Goal: Information Seeking & Learning: Learn about a topic

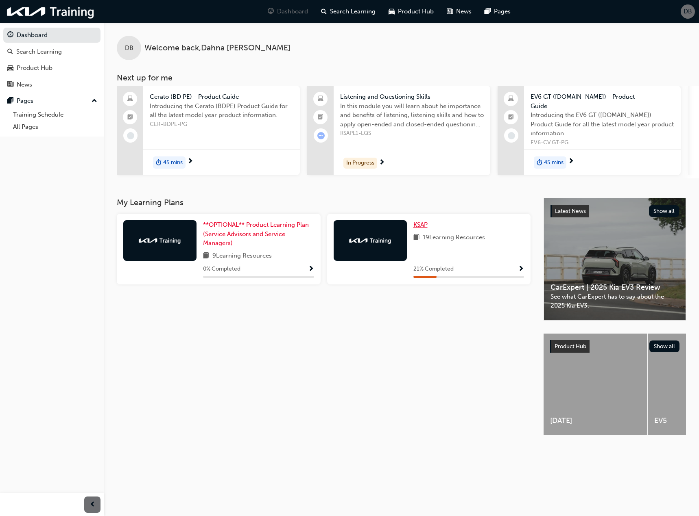
click at [416, 224] on span "KSAP" at bounding box center [420, 224] width 14 height 7
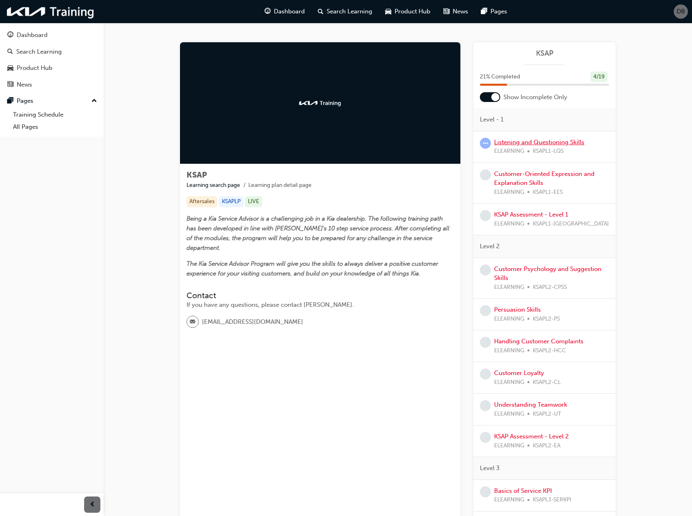
click at [529, 145] on link "Listening and Questioning Skills" at bounding box center [539, 142] width 90 height 7
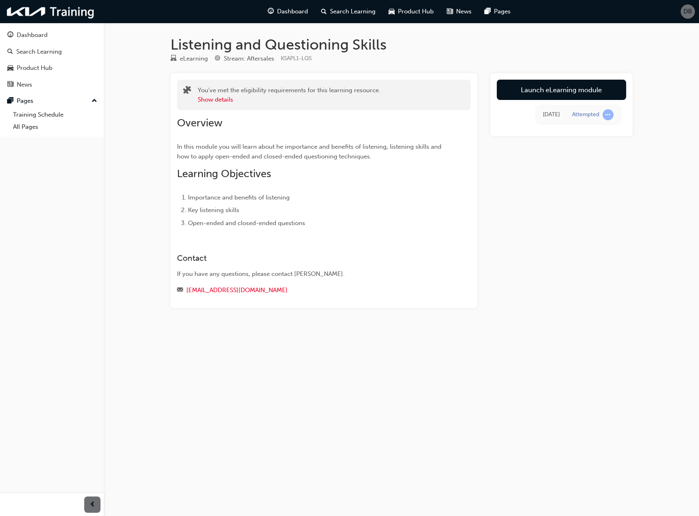
click at [535, 93] on link "Launch eLearning module" at bounding box center [560, 90] width 129 height 20
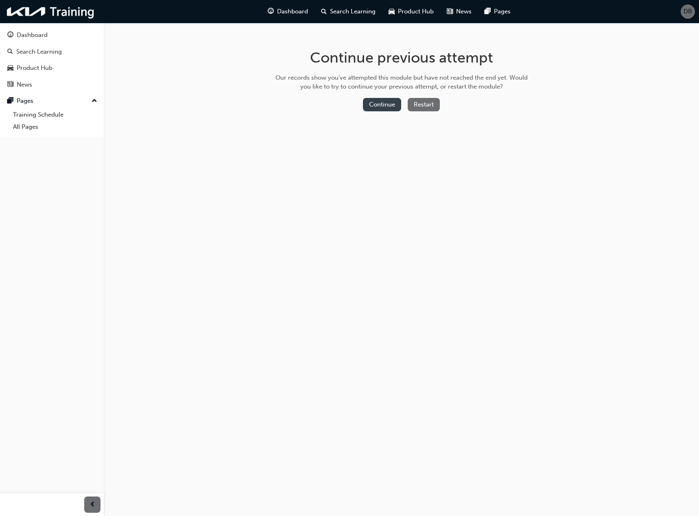
click at [384, 105] on button "Continue" at bounding box center [382, 104] width 38 height 13
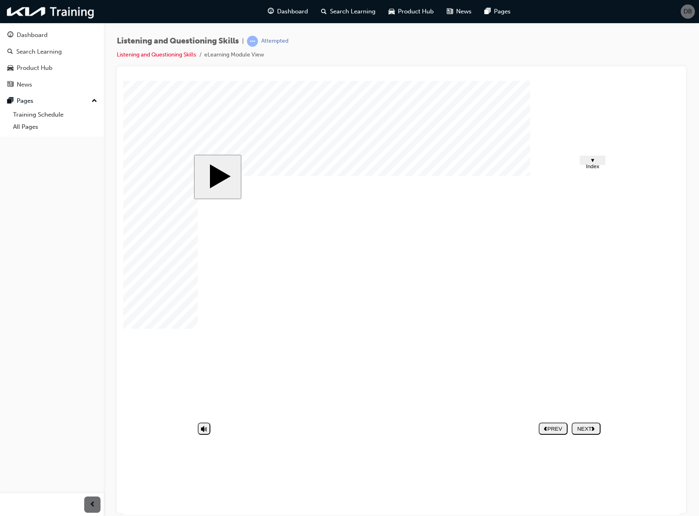
click at [580, 428] on div "NEXT" at bounding box center [585, 429] width 22 height 6
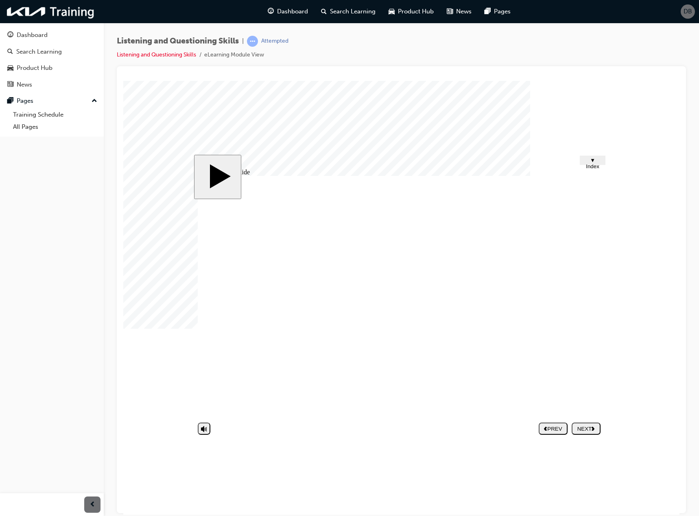
click at [594, 429] on polygon "next" at bounding box center [592, 429] width 3 height 4
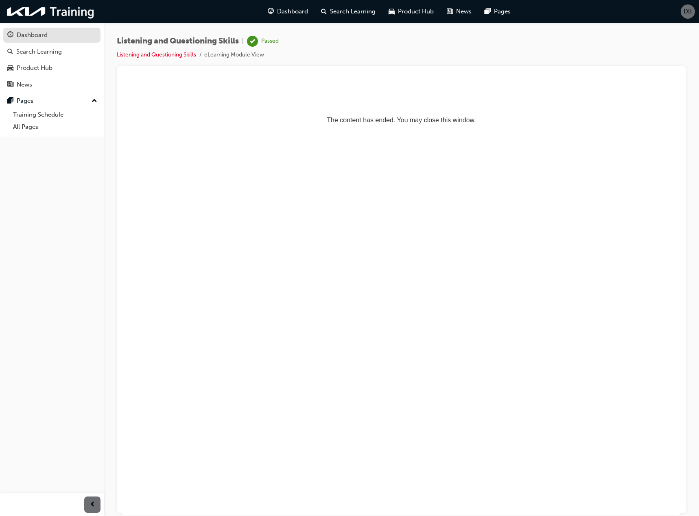
click at [43, 30] on link "Dashboard" at bounding box center [51, 35] width 97 height 15
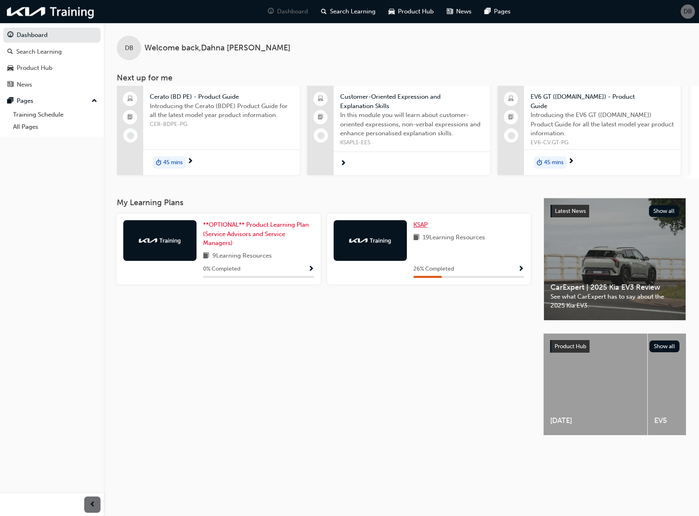
click at [421, 226] on span "KSAP" at bounding box center [420, 224] width 14 height 7
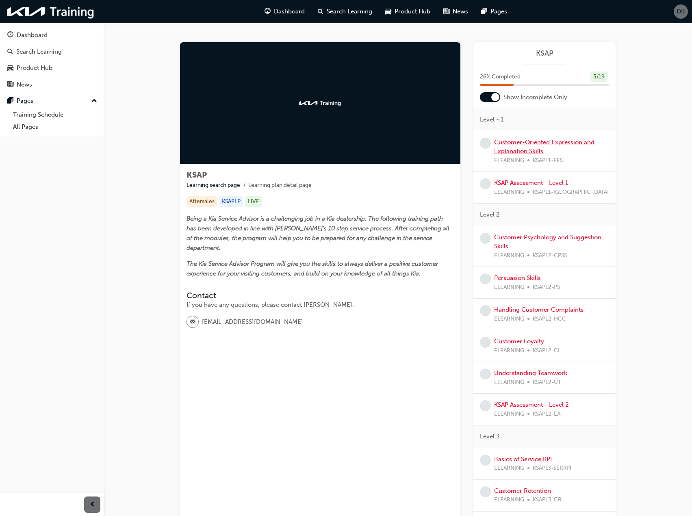
click at [525, 148] on link "Customer-Oriented Expression and Explanation Skills" at bounding box center [544, 147] width 100 height 17
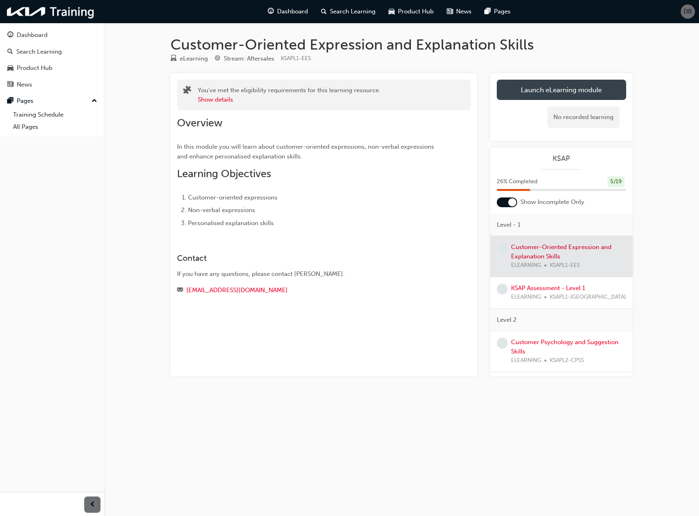
click at [545, 91] on link "Launch eLearning module" at bounding box center [560, 90] width 129 height 20
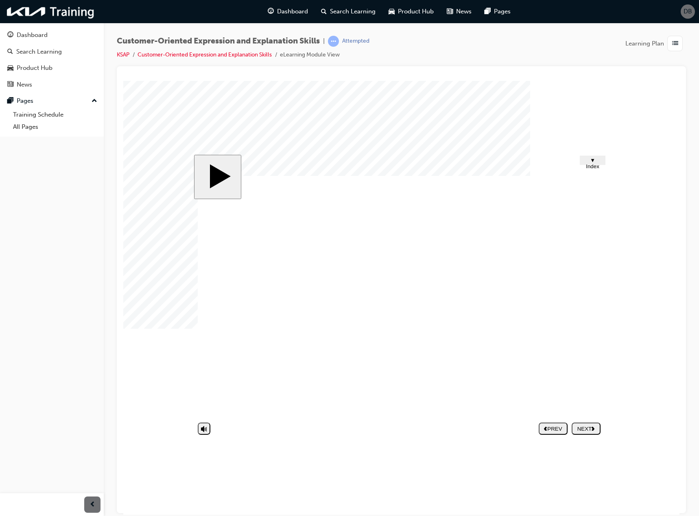
click at [581, 429] on div "NEXT" at bounding box center [585, 429] width 22 height 6
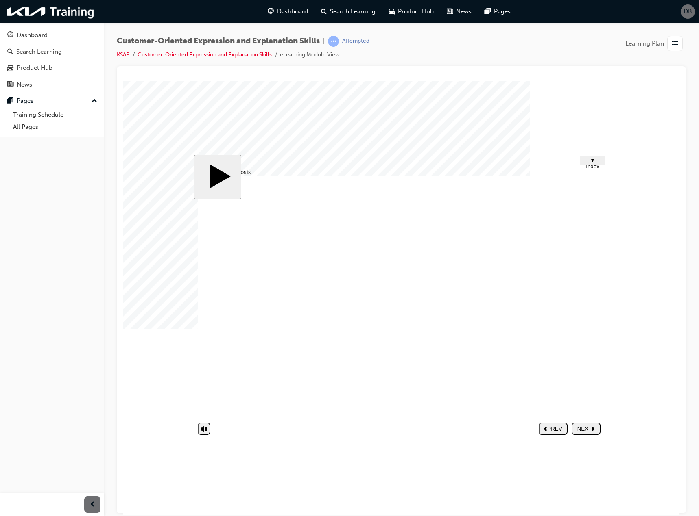
click at [588, 430] on div "NEXT" at bounding box center [585, 429] width 22 height 6
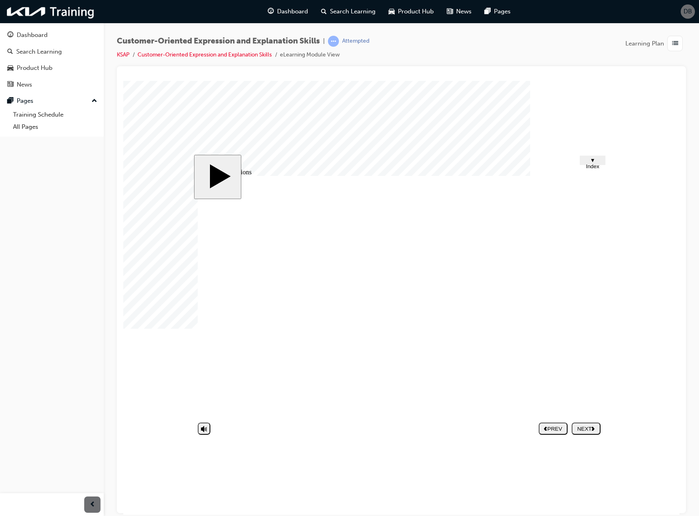
click at [579, 431] on div "NEXT" at bounding box center [585, 429] width 22 height 6
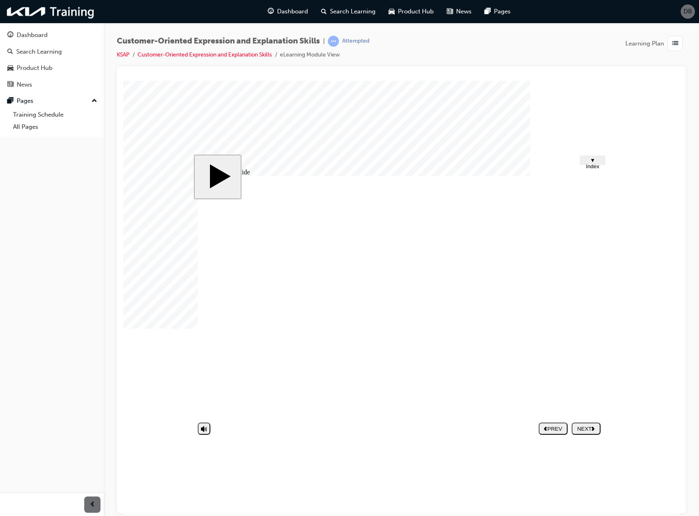
click at [586, 434] on button "NEXT" at bounding box center [585, 428] width 29 height 12
click at [596, 427] on div "NEXT" at bounding box center [585, 429] width 22 height 6
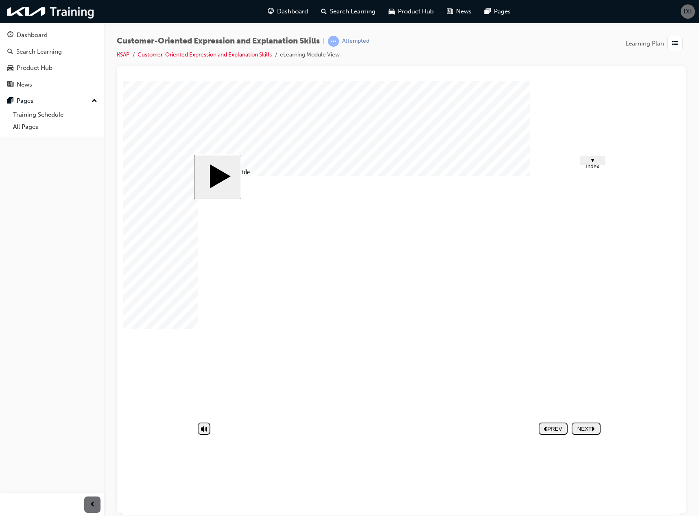
click at [589, 433] on button "NEXT" at bounding box center [585, 428] width 29 height 12
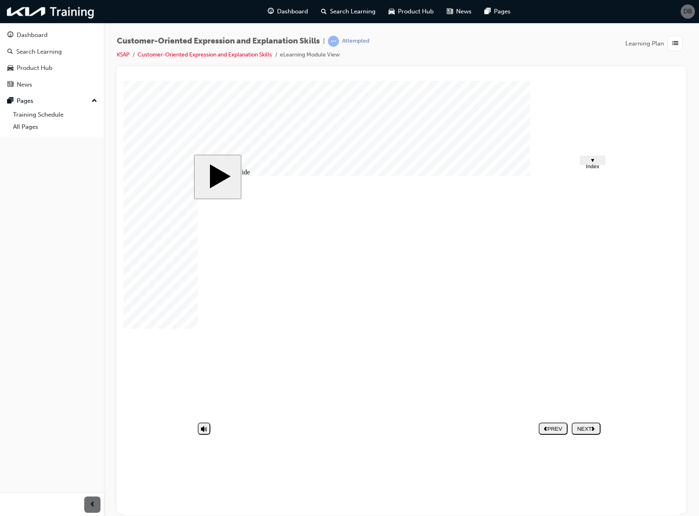
click at [579, 427] on div "NEXT" at bounding box center [585, 429] width 22 height 6
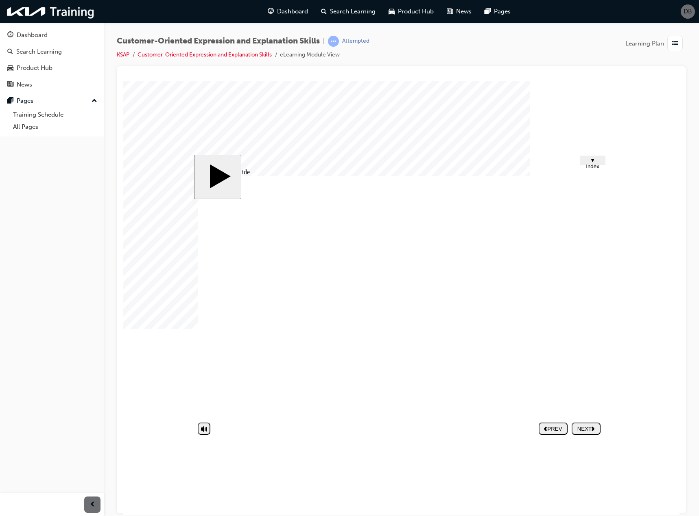
type input "A"
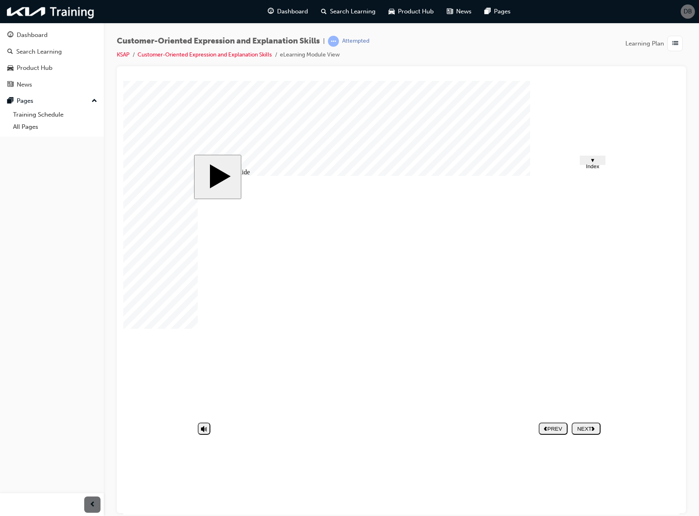
type input "AN"
type input "ANG"
type input "ANGR"
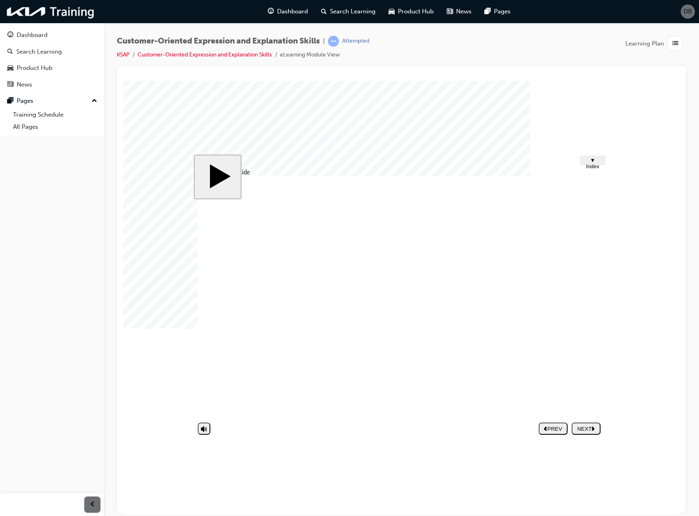
type input "ANGR"
type input "ANGRY"
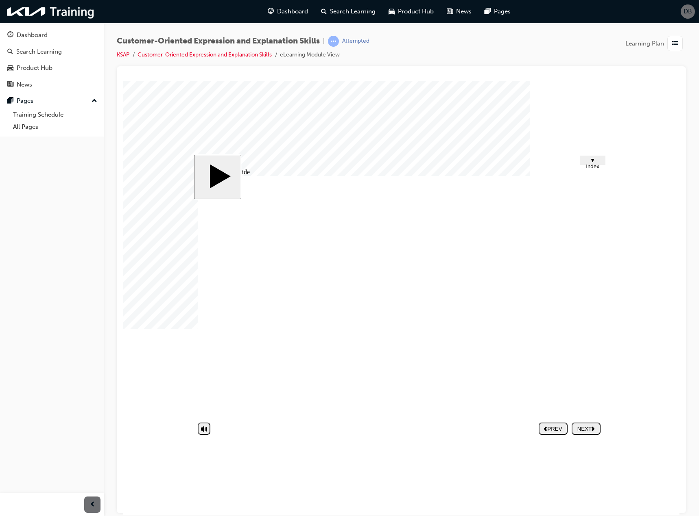
type input "K"
type input "KE"
type input "KEE"
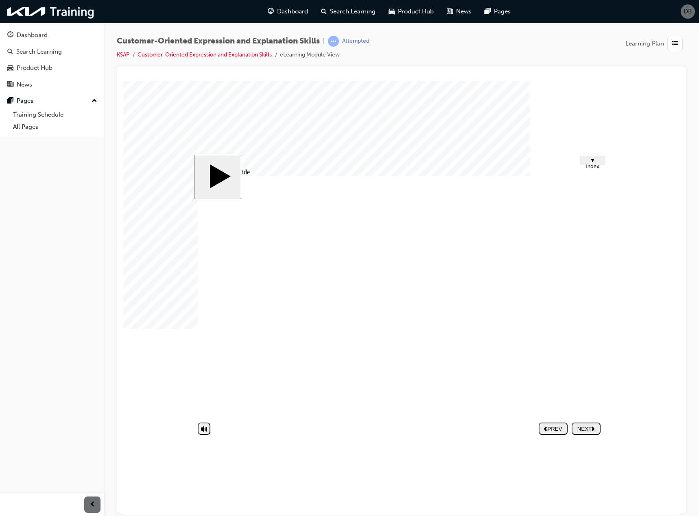
type input "KEE"
type input "KEEP"
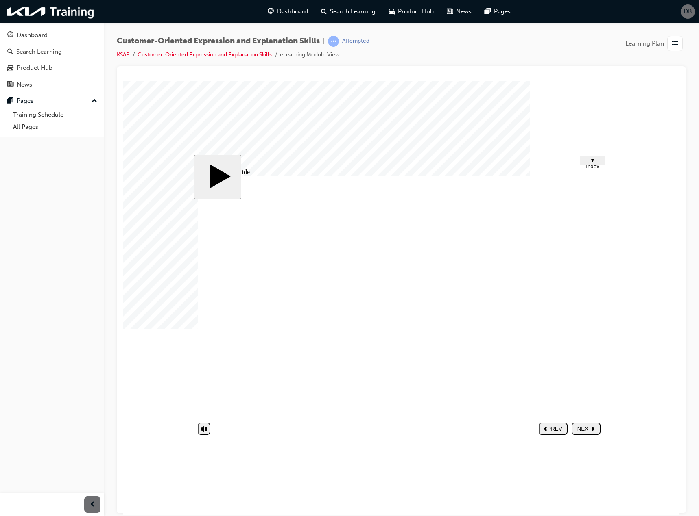
type input "KEEP Q"
type input "KEEP QU"
type input "KEEP QUI"
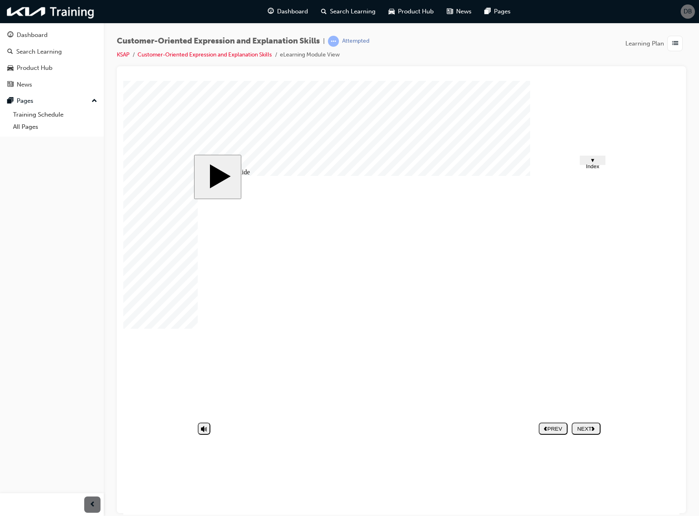
type input "KEEP QUI"
type input "KEEP QUIE"
type input "KEEP QUIET"
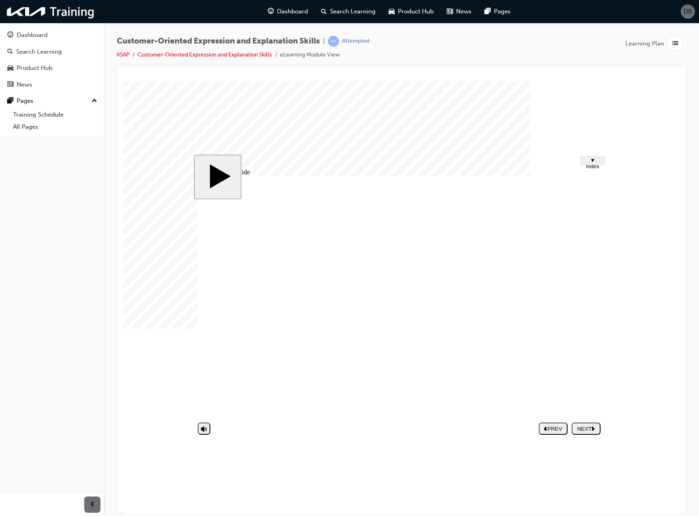
type input "KEEP QUIET"
type input "M"
type input "MA"
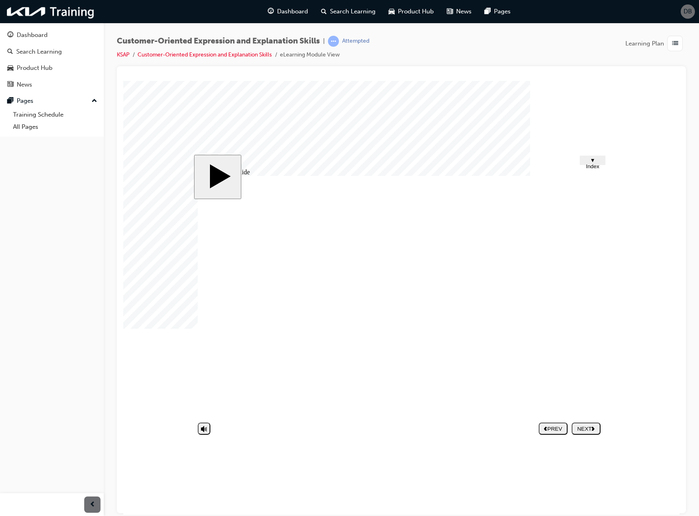
type input "MA"
type input "MAD"
type input "MADE"
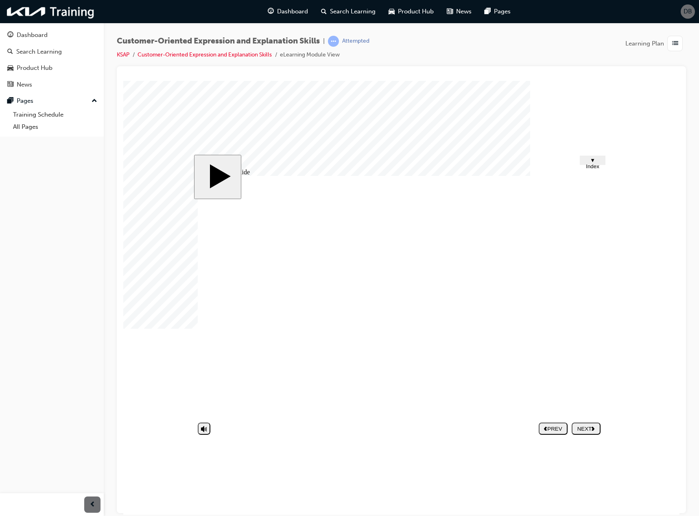
type input "MADE"
type input "MADE A"
type input "MADE AM"
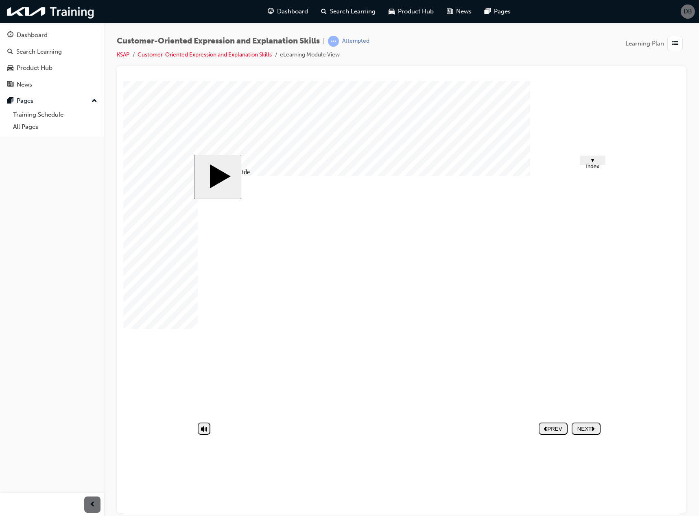
type input "MADE AM"
type input "MADE A"
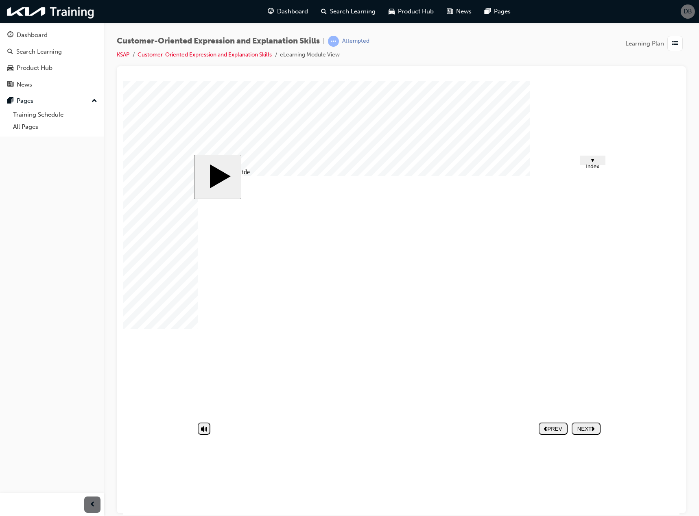
type input "MADE A M"
type input "MADE A MI"
type input "MADE A MIS"
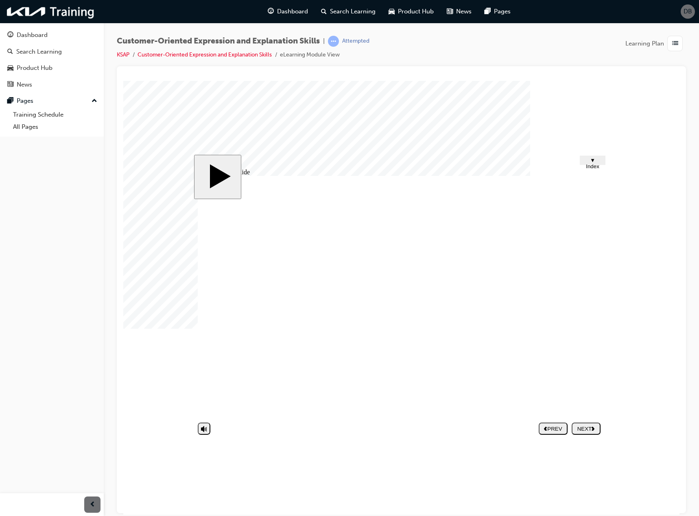
type input "MADE A MIS"
type input "MADE A MIST"
type input "MADE A MISTA"
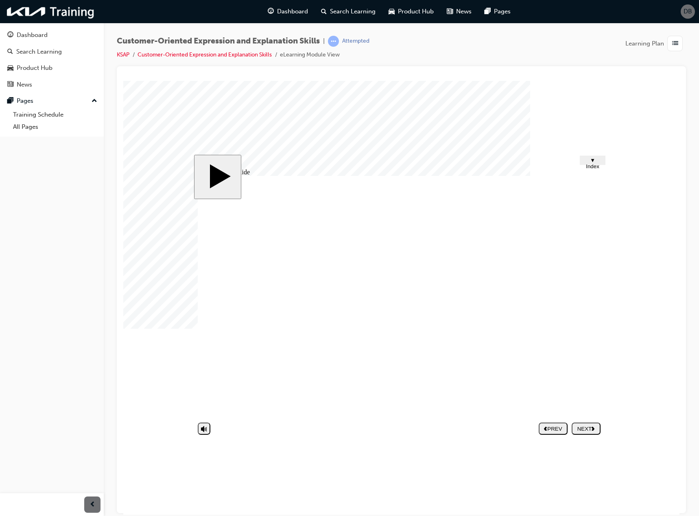
type input "MADE A MISTAE"
type input "MADE A MISTA"
type input "MADE A [PERSON_NAME]"
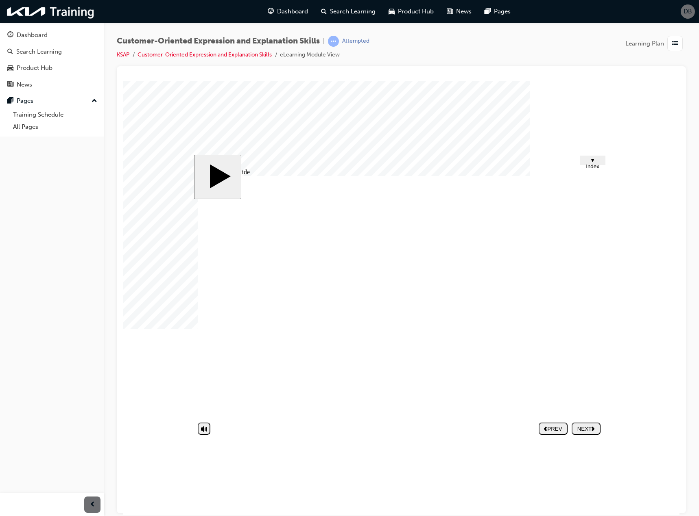
type input "MADE A [PERSON_NAME]"
type input "MADE A MISTAKE"
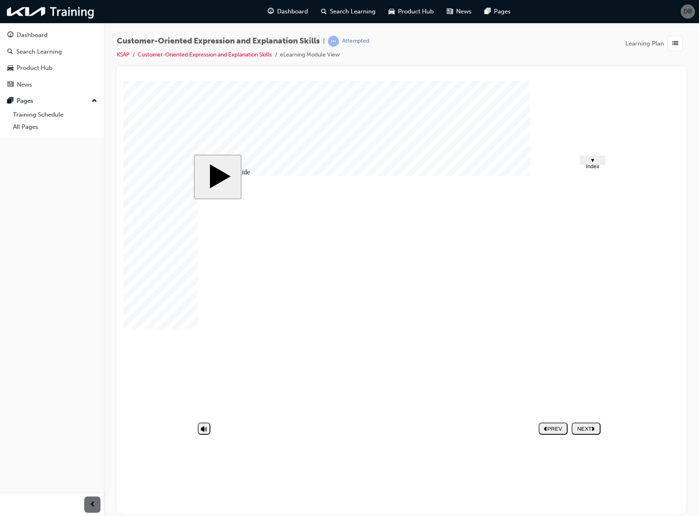
type input "P"
type input "PU"
type input "PUN"
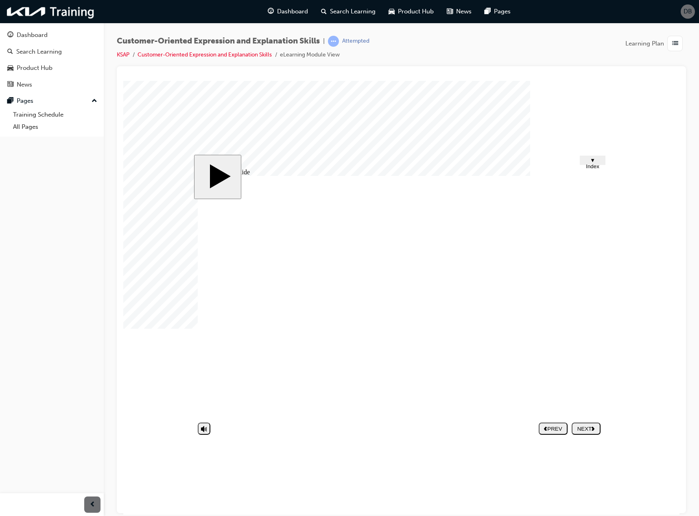
type input "PUN"
type input "PUNI"
type input "PUNIS"
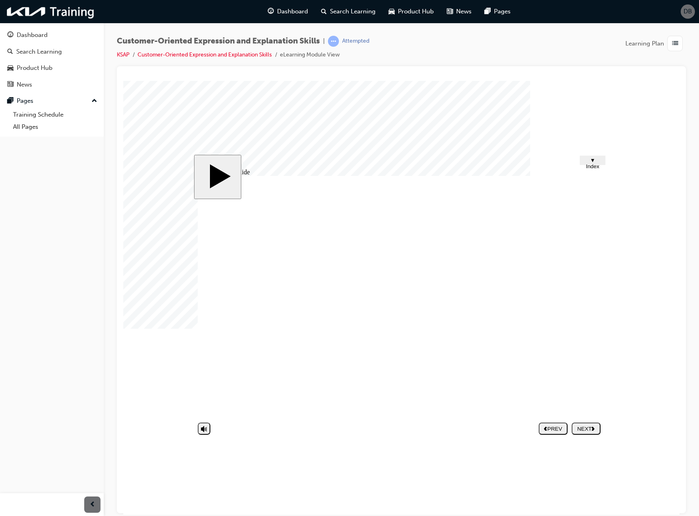
type input "PUNISH"
type input "PUNISHI"
type input "PUNISHIN"
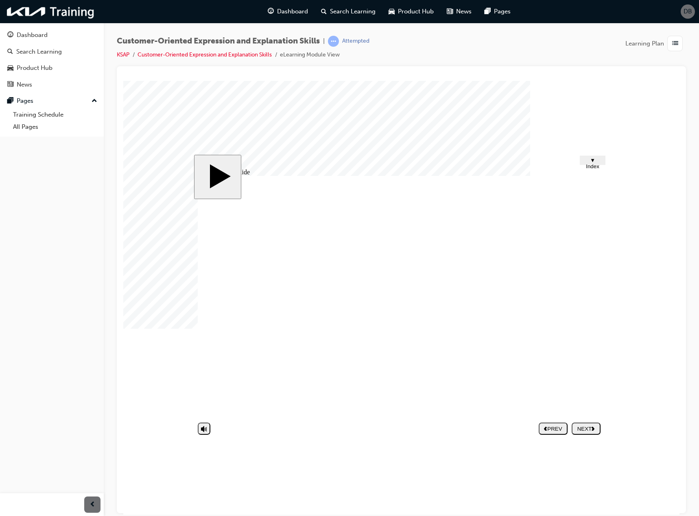
type input "PUNISHIN"
type input "PUNISHING"
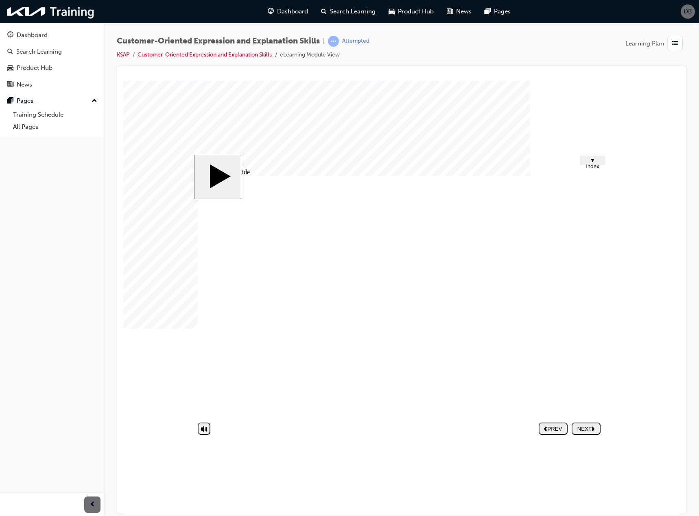
type input "PUNISHING S"
type input "PUNISHING SE"
type input "PUNISHING SEL"
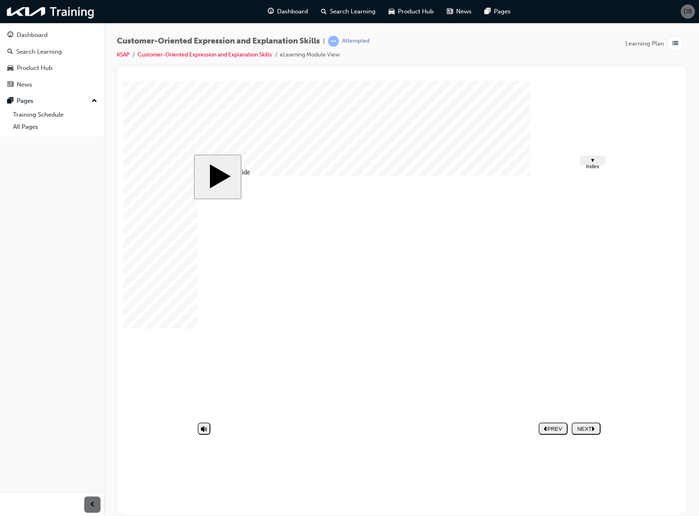
type input "PUNISHING SEL"
type input "PUNISHING SELF"
type input "MADE A MISTAKE"
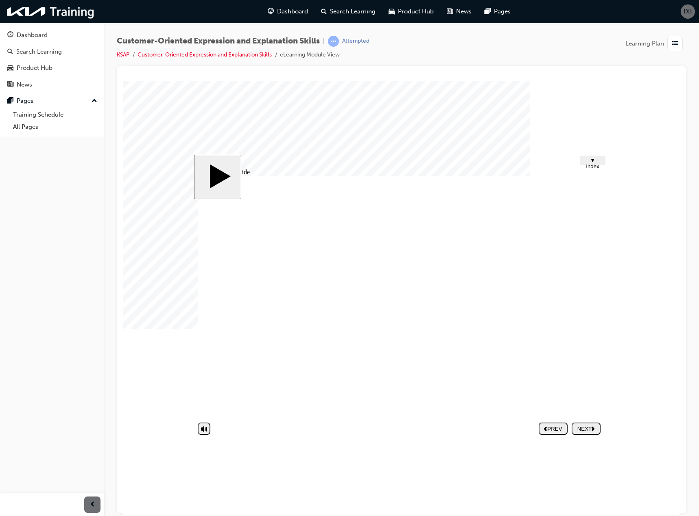
type input "KEEP QUIET"
type input "ANGRY"
type input "PUNISHING SELF"
click at [579, 422] on button "NEXT" at bounding box center [585, 428] width 29 height 12
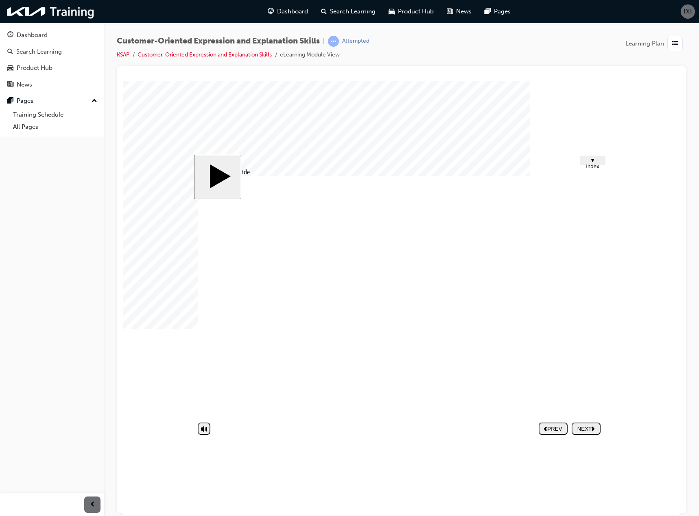
click at [587, 432] on button "NEXT" at bounding box center [585, 428] width 29 height 12
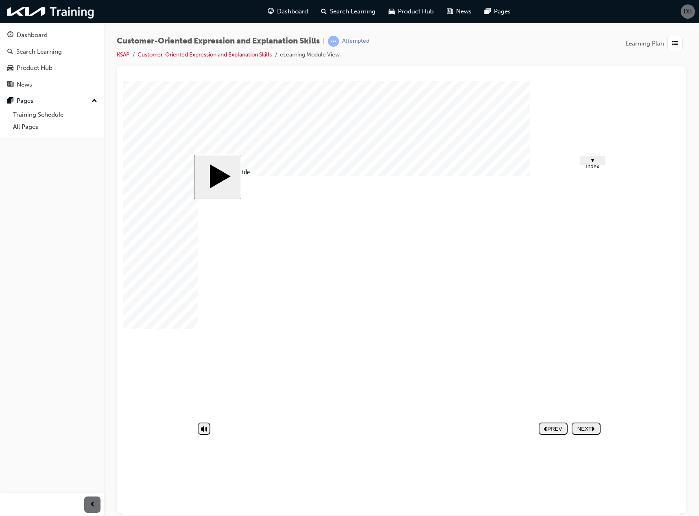
type textarea "N"
type textarea "NO"
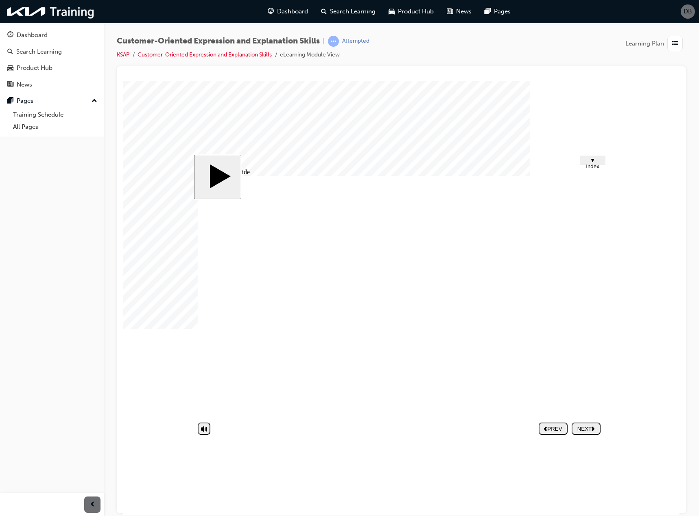
type textarea "NO"
type textarea "NO U"
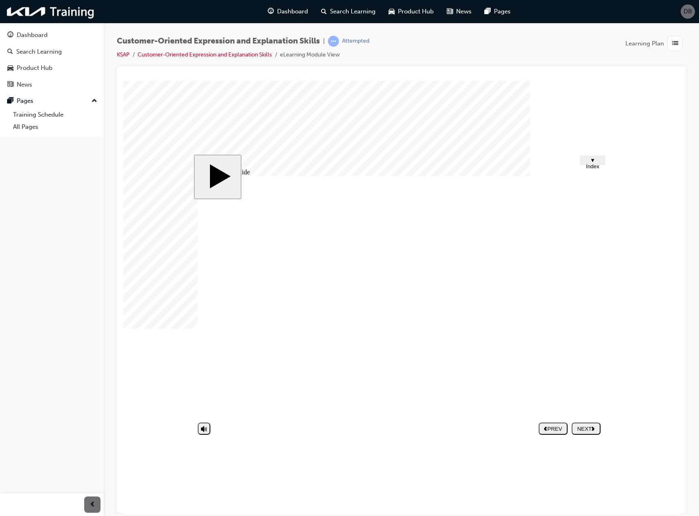
type textarea "NO UP"
type textarea "NO UPD"
type textarea "NO UPDA"
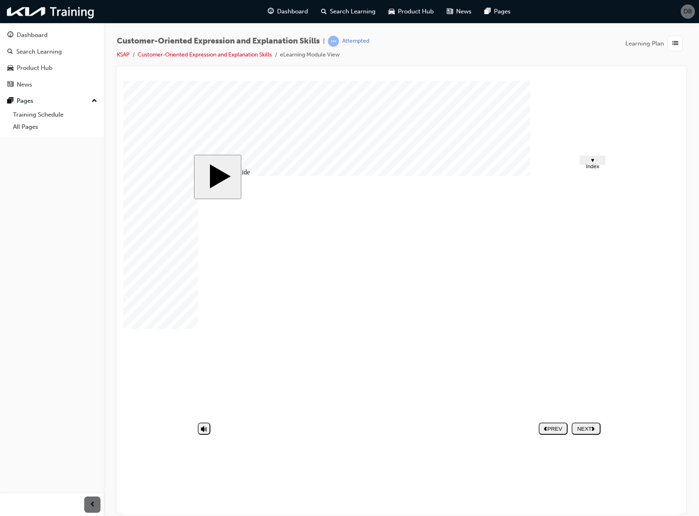
type textarea "NO UPDA"
type textarea "NO UPDAT"
type textarea "NO UPDATE"
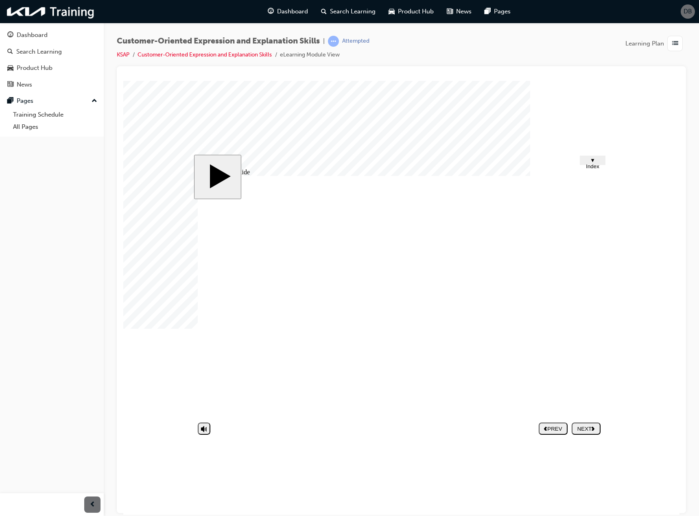
type textarea "NO UPDATES"
type textarea "NO UPDATES G"
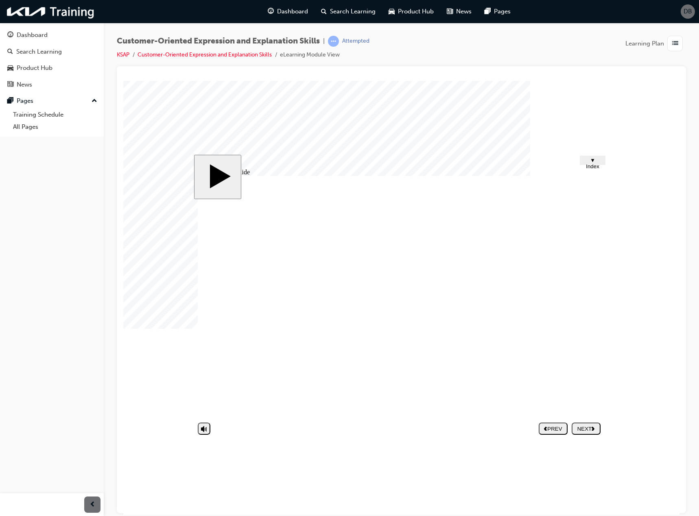
type textarea "NO UPDATES G"
type textarea "NO UPDATES GI"
type textarea "NO UPDATES GIV"
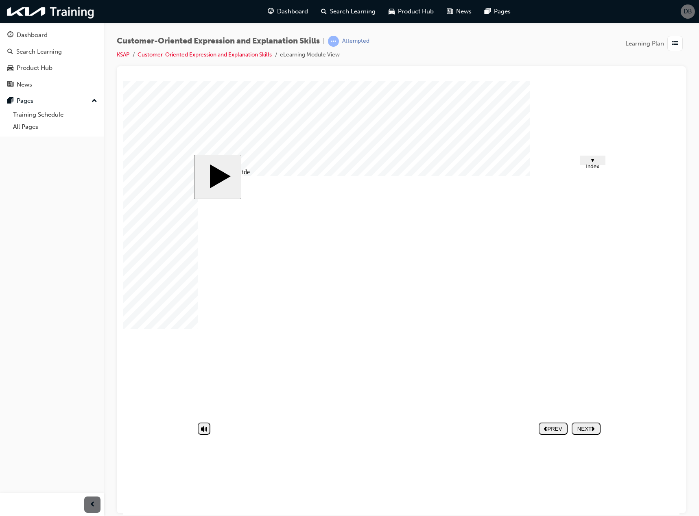
type textarea "NO UPDATES GIVE"
type textarea "NO UPDATES GIVEN"
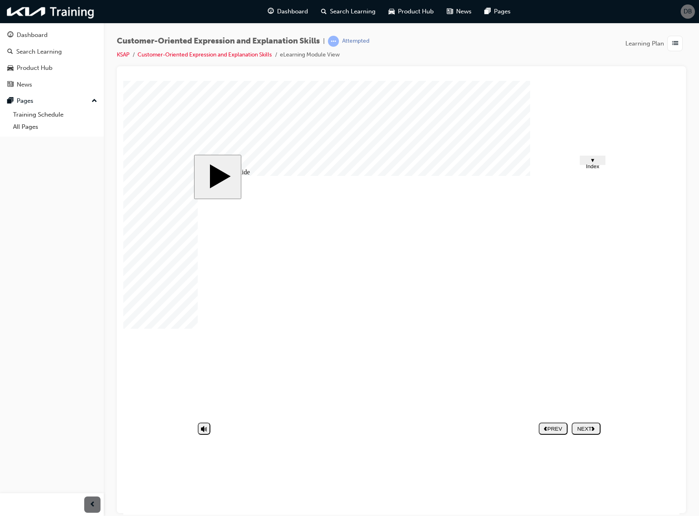
type textarea "NO UPDATES GIVEN"
type textarea "NO UPDATES GIVEN T"
type textarea "NO UPDATES GIVEN TO"
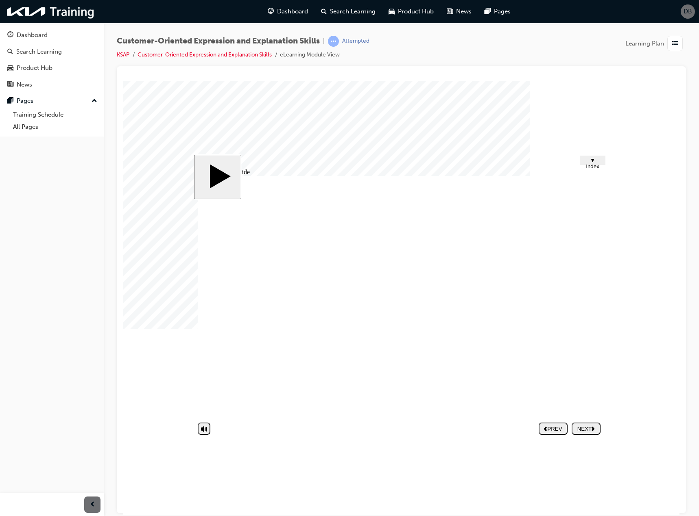
type textarea "NO UPDATES GIVEN TO"
type textarea "NO UPDATES GIVEN TO T"
type textarea "NO UPDATES GIVEN TO TH"
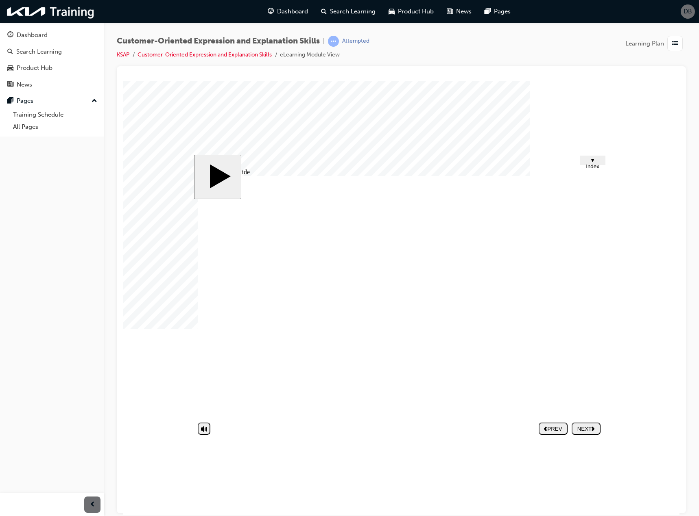
type textarea "NO UPDATES GIVEN TO TH"
type textarea "NO UPDATES GIVEN TO THE"
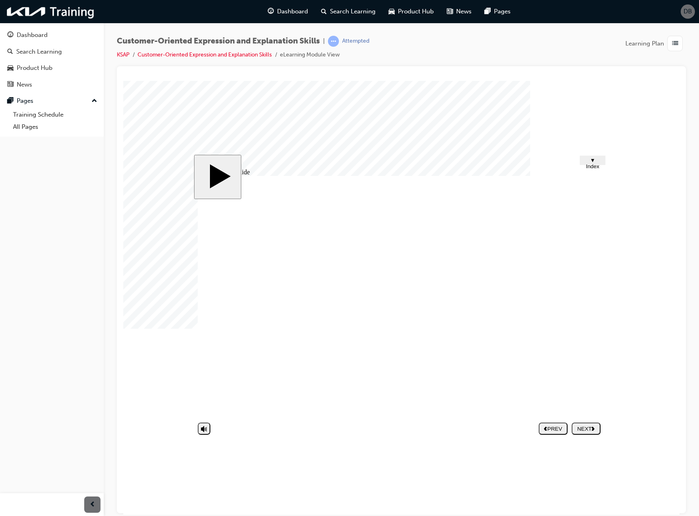
type textarea "NO UPDATES GIVEN TO THE C"
type textarea "NO UPDATES GIVEN TO THE CU"
type textarea "NO UPDATES GIVEN TO THE CUS"
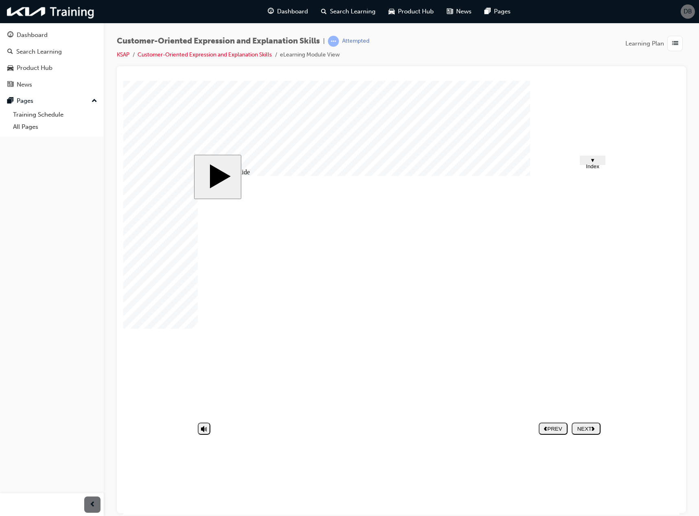
type textarea "NO UPDATES GIVEN TO THE CUS"
type textarea "NO UPDATES GIVEN TO THE CUST"
type textarea "NO UPDATES GIVEN TO THE CUSTO"
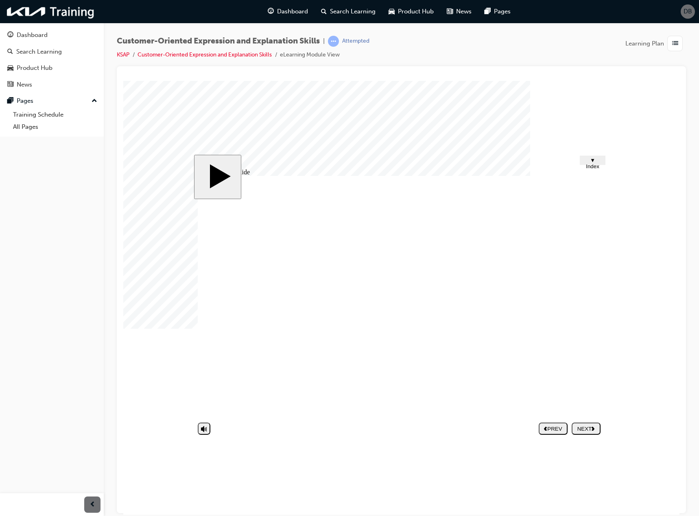
type textarea "NO UPDATES GIVEN TO THE CUSTOM"
type textarea "NO UPDATES GIVEN TO THE CUSTOME"
type textarea "NO UPDATES GIVEN TO THE CUSTOMER"
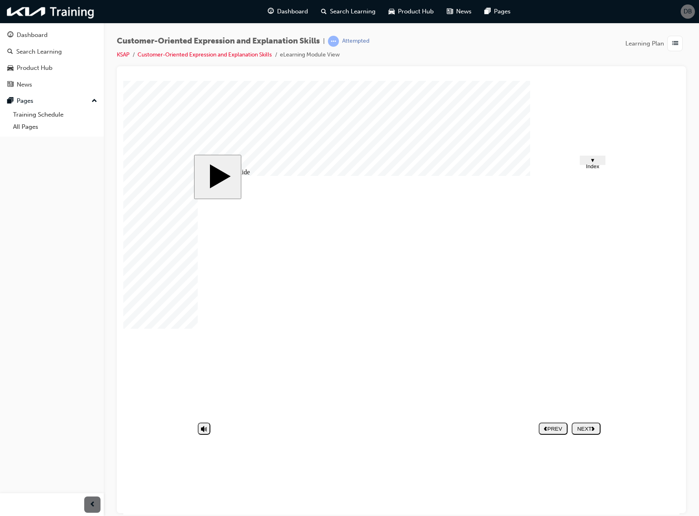
type textarea "NO UPDATES GIVEN TO THE CUSTOMER"
type textarea "NO UPDATES GIVEN TO THE CUSTOMER A"
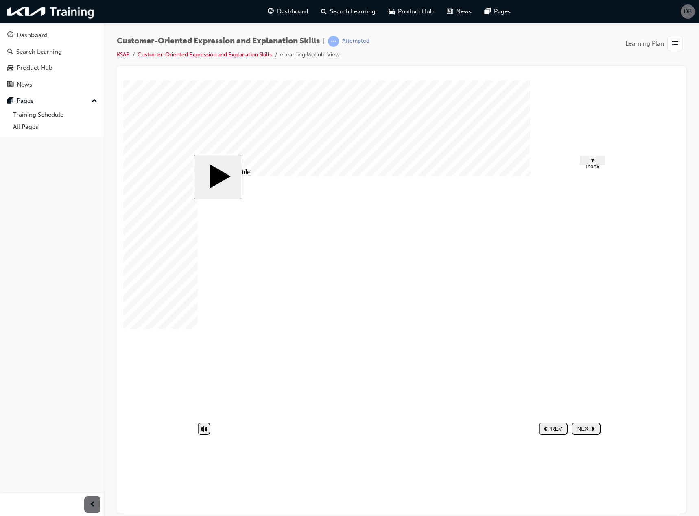
type textarea "NO UPDATES GIVEN TO THE CUSTOMER AN"
type textarea "NO UPDATES GIVEN TO THE CUSTOMER AND"
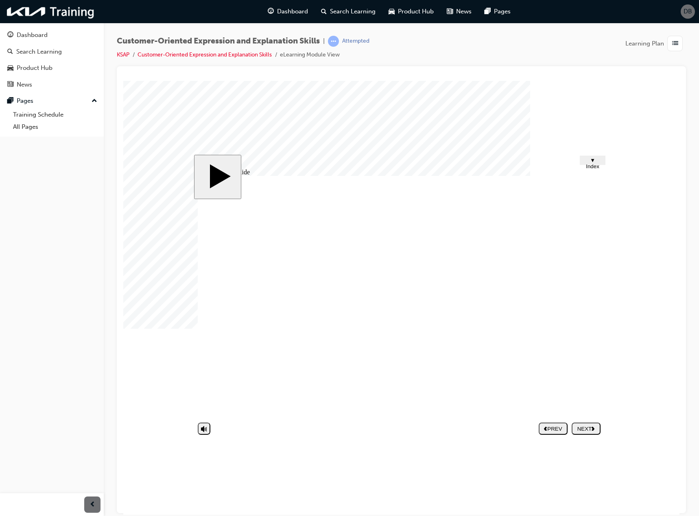
type textarea "NO UPDATES GIVEN TO THE CUSTOMER AND"
type textarea "NO UPDATES GIVEN TO THE CUSTOMER AND ="
type textarea "NO UPDATES GIVEN TO THE CUSTOMER AND"
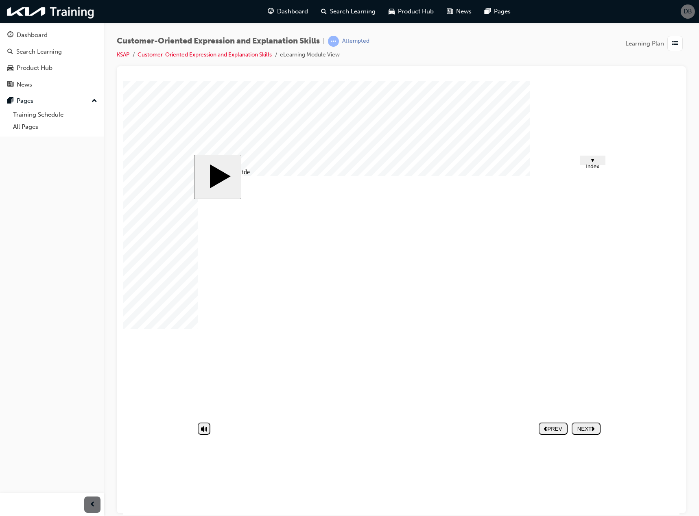
type textarea "NO UPDATES GIVEN TO THE CUSTOMER AND"
type textarea "NO UPDATES GIVEN TO THE CUSTOMER AN"
type textarea "NO UPDATES GIVEN TO THE CUSTOMER A"
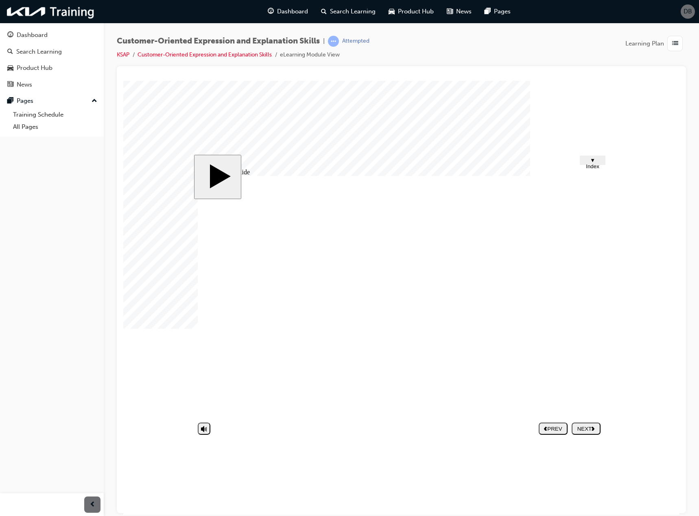
type textarea "NO UPDATES GIVEN TO THE CUSTOMER A"
type textarea "NO UPDATES GIVEN TO THE CUSTOMER"
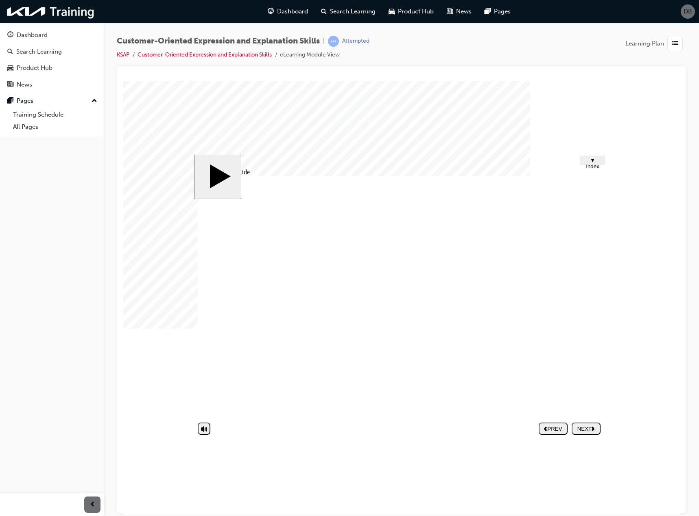
type textarea "NO UPDATES GIVEN TO THE CUSTOMER"
type textarea "NO UPDATES GIVEN TO THE CUSTOMER F"
type textarea "NO UPDATES GIVEN TO THE CUSTOMER FR"
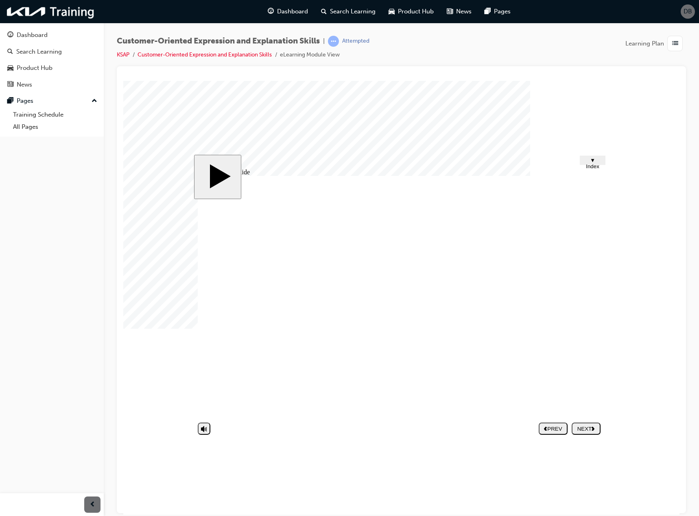
type textarea "NO UPDATES GIVEN TO THE CUSTOMER FR"
type textarea "NO UPDATES GIVEN TO THE CUSTOMER FRO"
type textarea "NO UPDATES GIVEN TO THE CUSTOMER FROM"
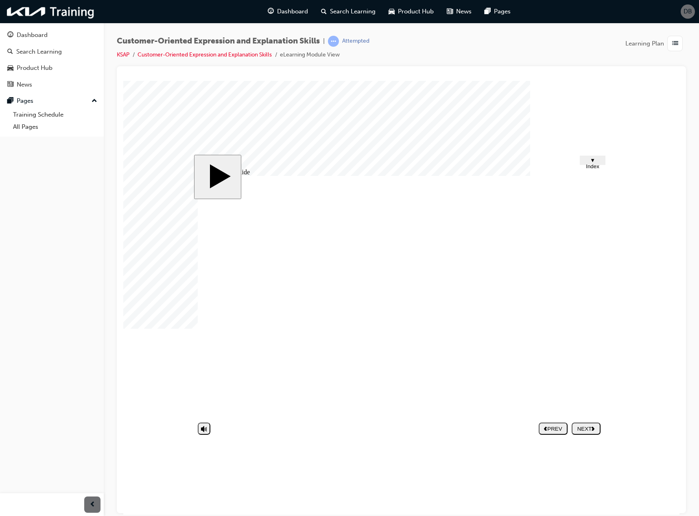
click at [592, 426] on div "NEXT" at bounding box center [585, 429] width 22 height 6
click at [164, 121] on div at bounding box center [143, 101] width 41 height 41
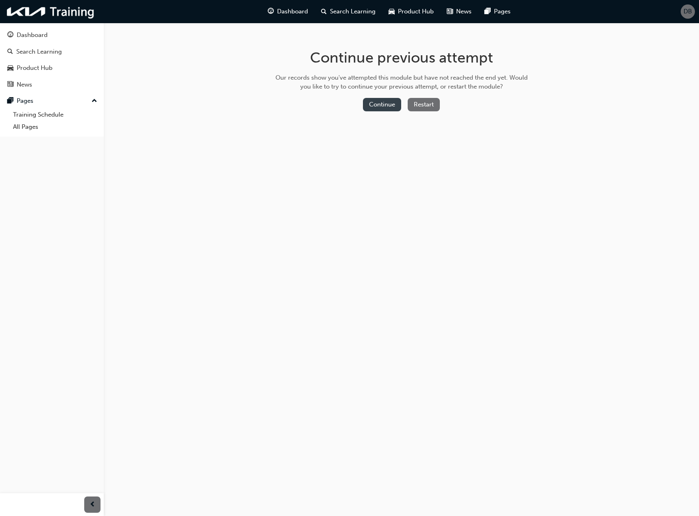
click at [390, 108] on button "Continue" at bounding box center [382, 104] width 38 height 13
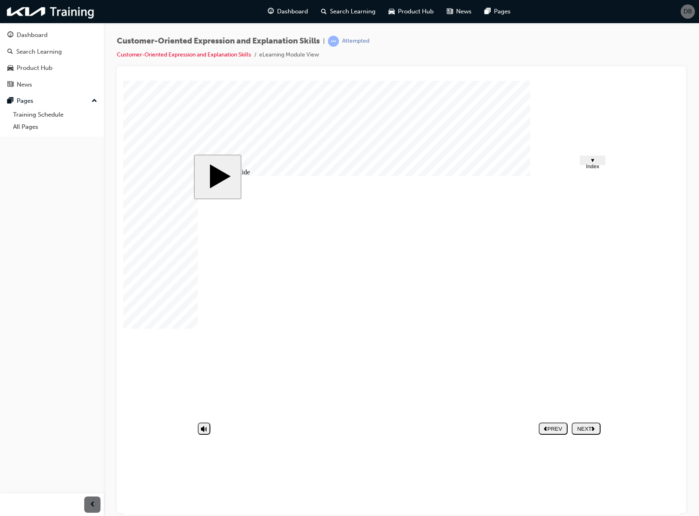
type textarea "NO UPDATES GIVEN TO THE CUSTOMER FROM THE SERVICE CENTR"
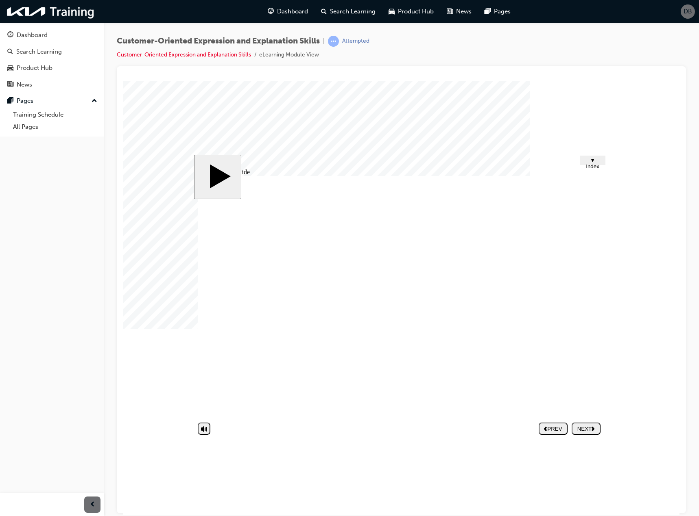
type textarea "NO UPDATES GIVEN TO THE CUSTOMER FROM THE SERVICE CENTR"
type textarea "NO UPDATES GIVEN TO THE CUSTOMER FROM THE SERVICE CENTRE"
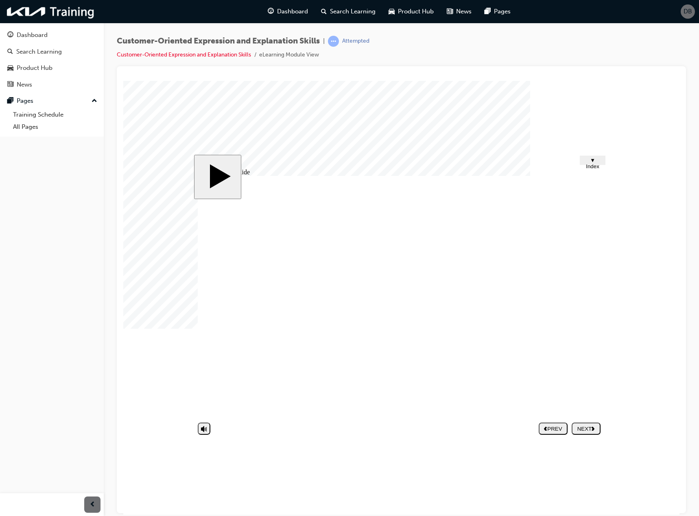
type textarea "NO UPDATES GIVEN TO THE CUSTOMER FROM THE SERVICE CENTRE"
click at [575, 427] on div "NEXT" at bounding box center [585, 429] width 22 height 6
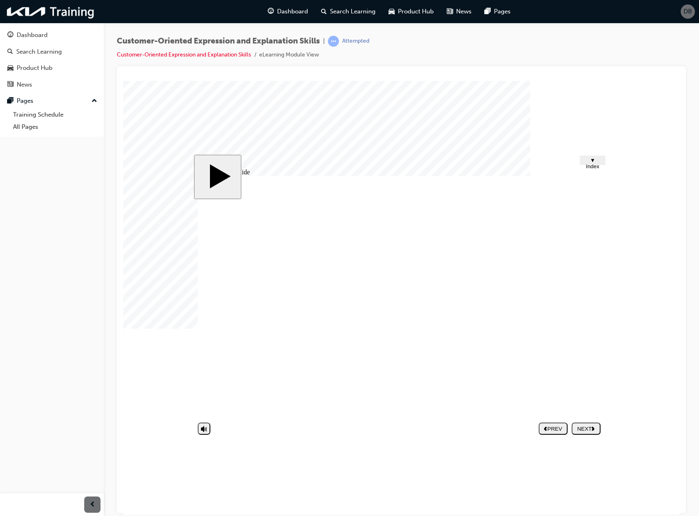
click at [588, 427] on div "NEXT" at bounding box center [585, 429] width 22 height 6
